Goal: Find specific page/section: Find specific page/section

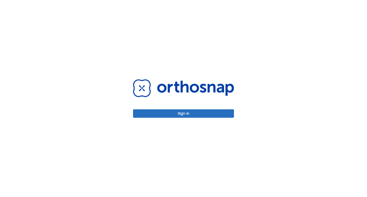
click at [193, 111] on button "Sign in" at bounding box center [183, 113] width 101 height 8
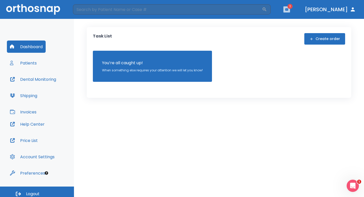
click at [288, 8] on icon "button" at bounding box center [286, 9] width 3 height 2
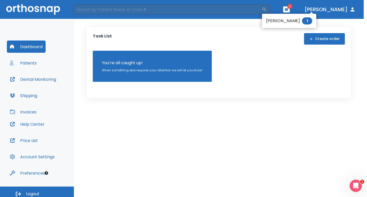
click at [276, 21] on li "[PERSON_NAME] 1" at bounding box center [289, 21] width 54 height 10
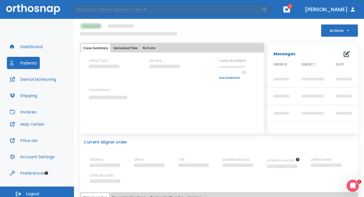
click at [288, 11] on icon "button" at bounding box center [287, 10] width 4 height 4
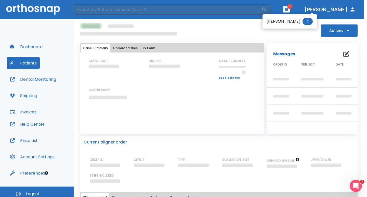
click at [288, 21] on li "[PERSON_NAME] 1" at bounding box center [290, 21] width 54 height 10
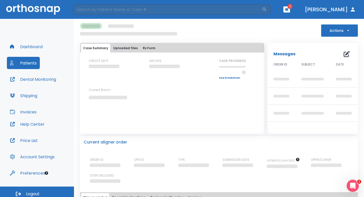
click at [25, 61] on button "Patients" at bounding box center [23, 63] width 33 height 12
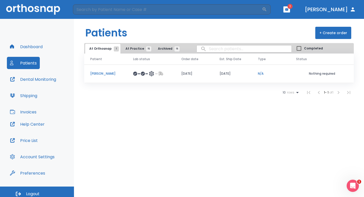
click at [288, 10] on icon "button" at bounding box center [286, 9] width 3 height 2
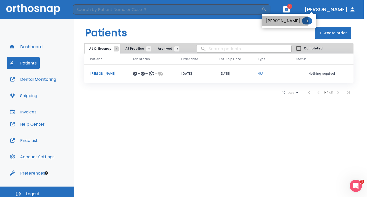
click at [283, 22] on li "[PERSON_NAME] 1" at bounding box center [289, 21] width 54 height 10
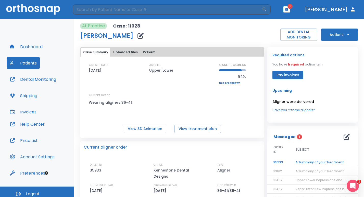
click at [307, 163] on td "A Summary of your Treatment" at bounding box center [321, 162] width 64 height 9
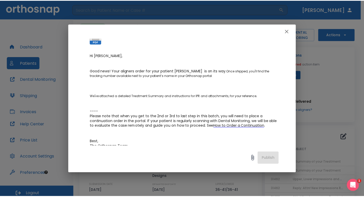
scroll to position [76, 0]
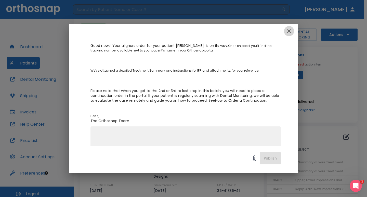
click at [291, 31] on icon "button" at bounding box center [289, 31] width 6 height 6
